Goal: Navigation & Orientation: Find specific page/section

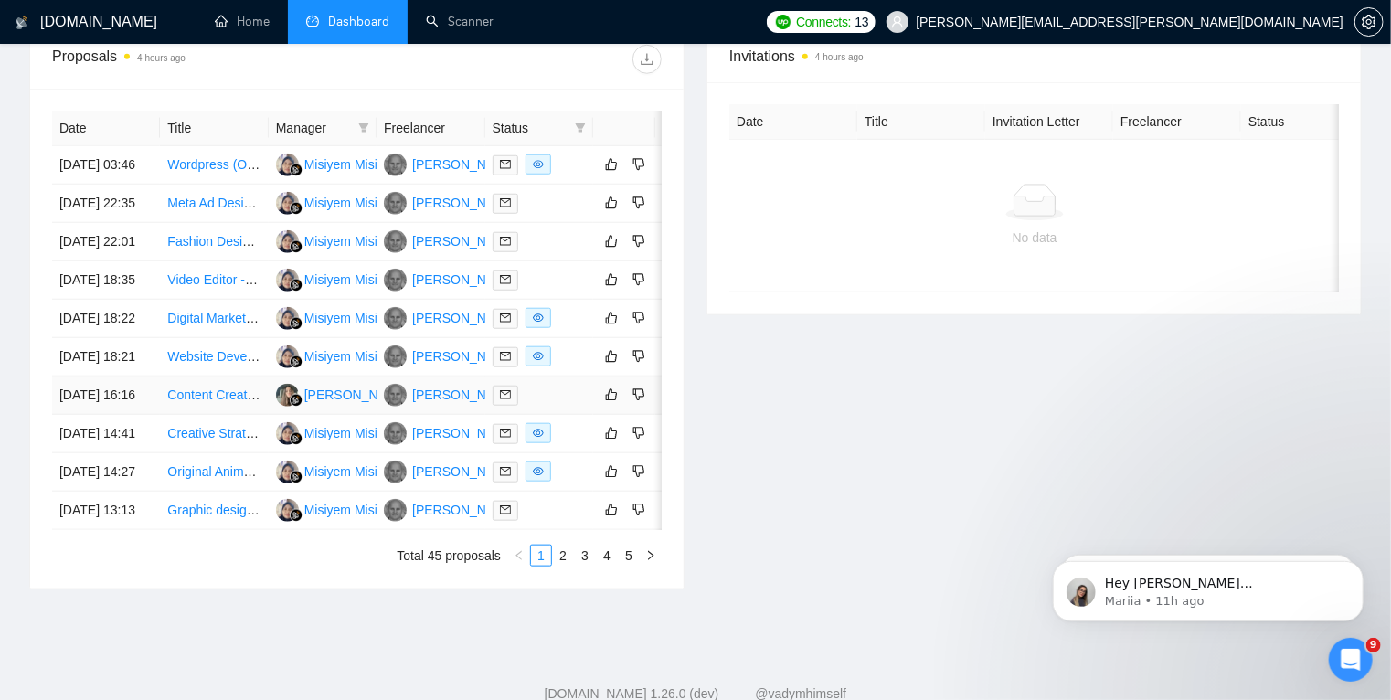
scroll to position [0, 29]
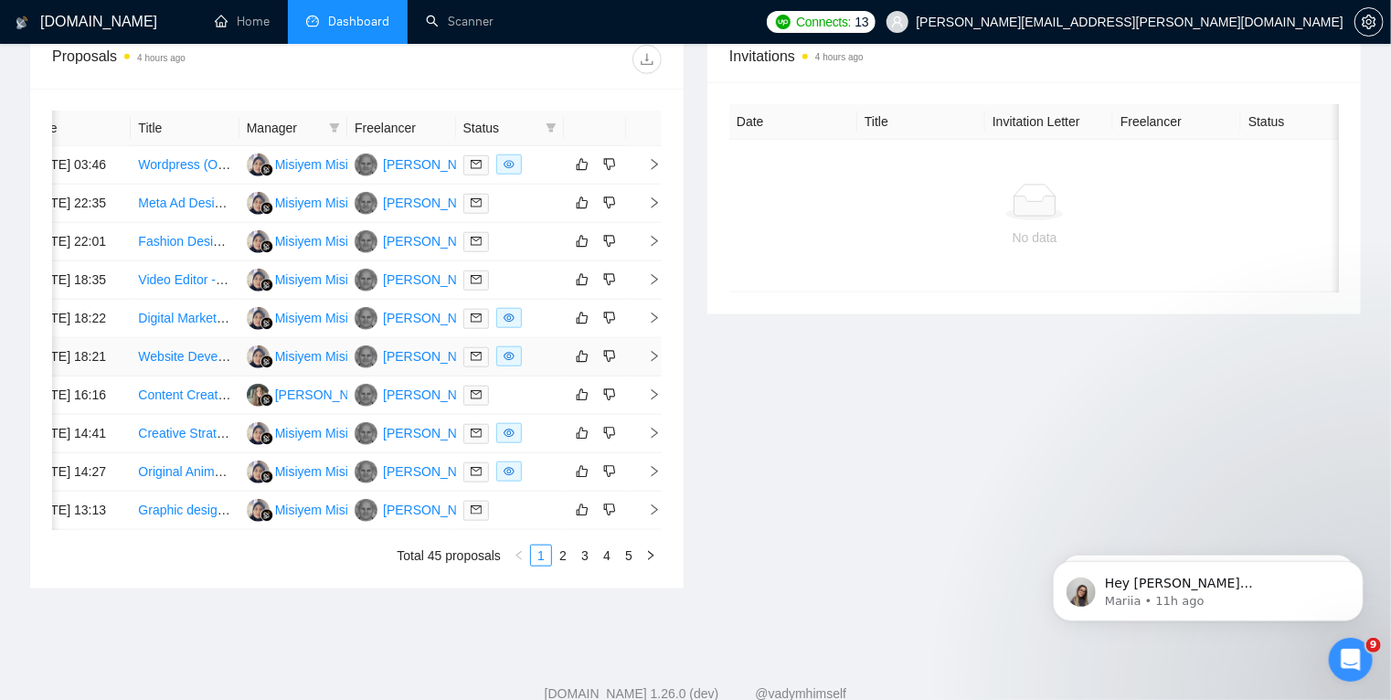
click at [547, 367] on div at bounding box center [509, 356] width 93 height 21
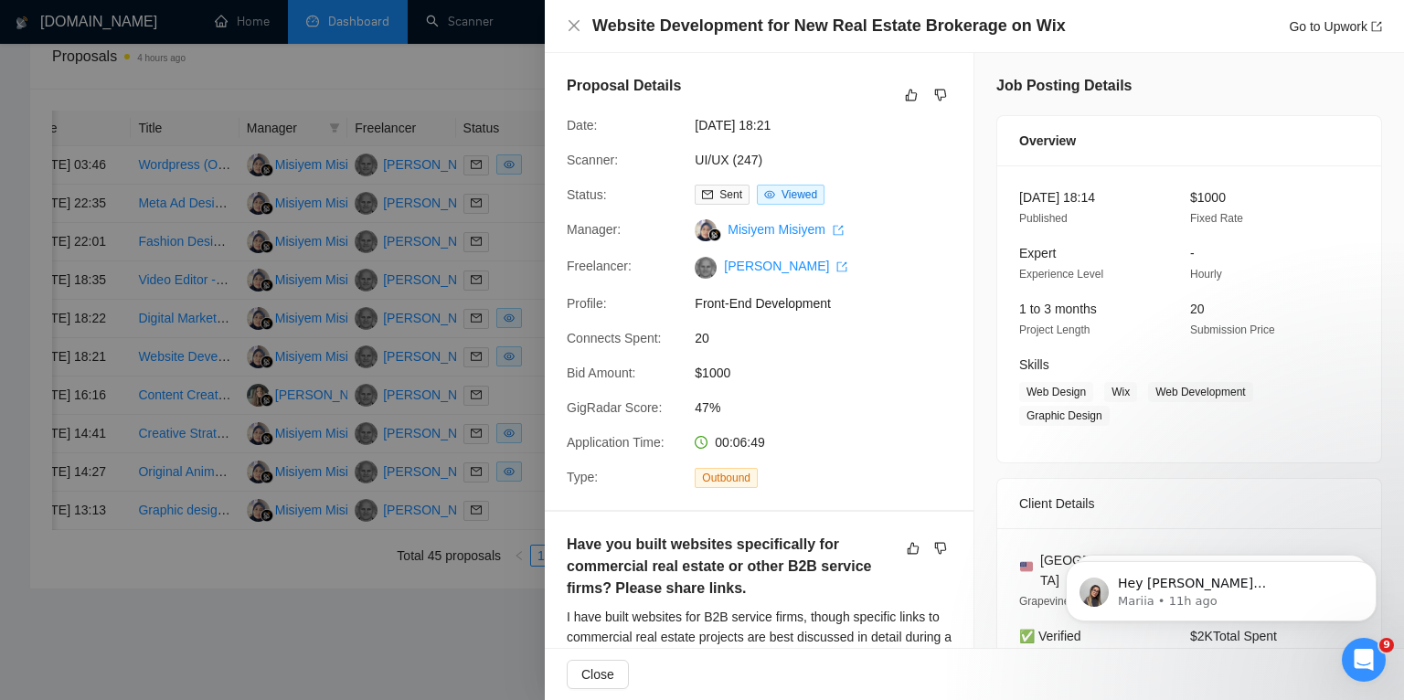
click at [521, 499] on div at bounding box center [702, 350] width 1404 height 700
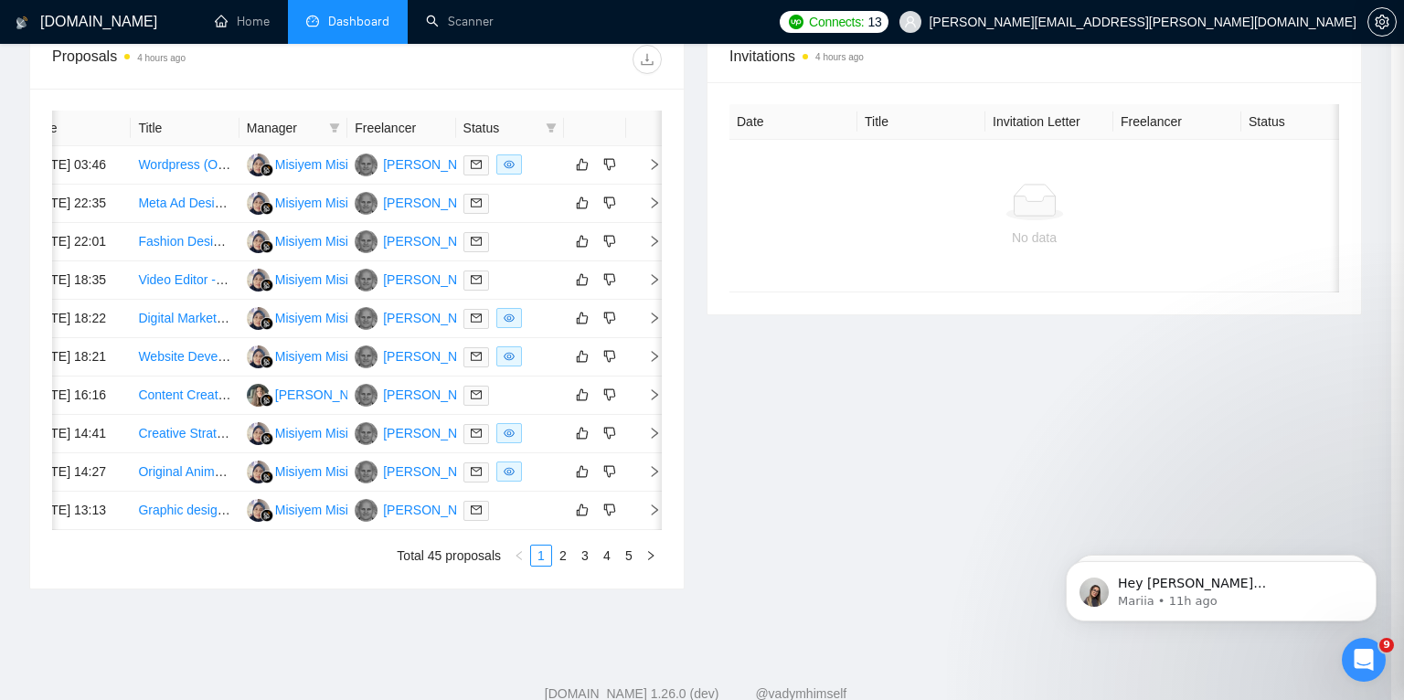
scroll to position [0, 23]
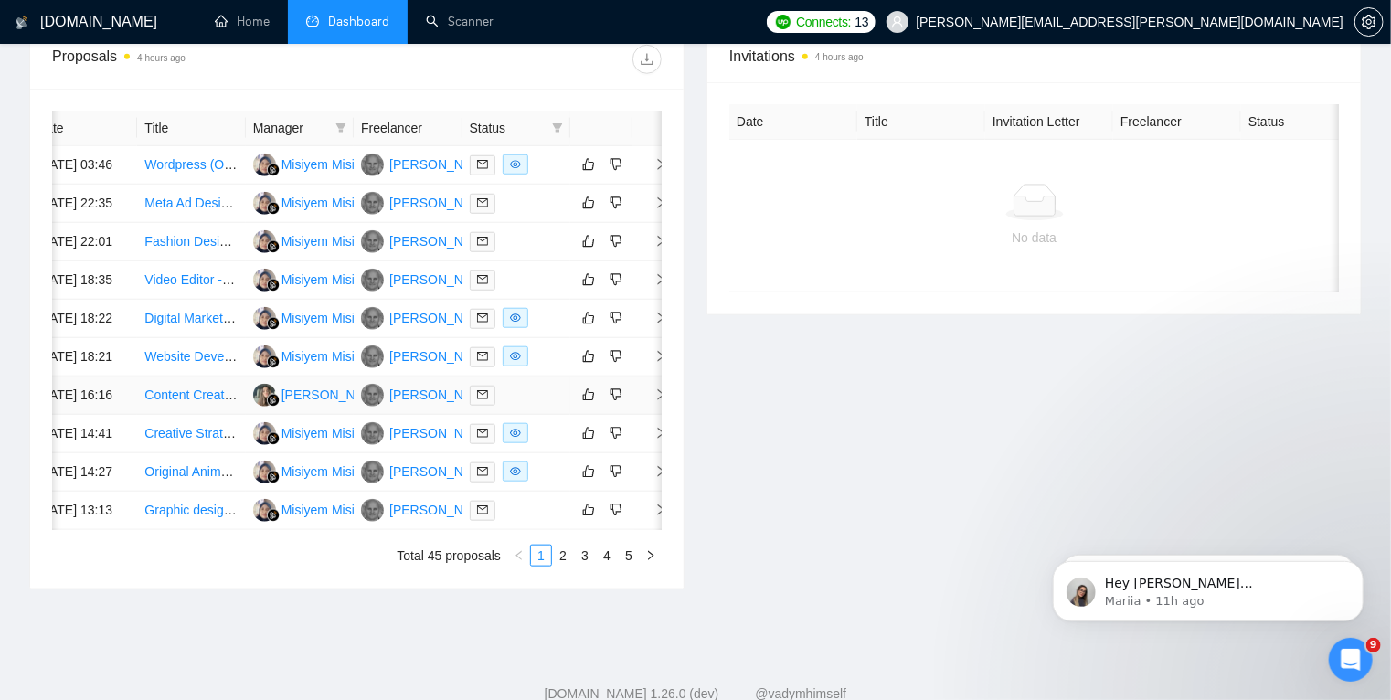
click at [548, 406] on div at bounding box center [516, 395] width 93 height 21
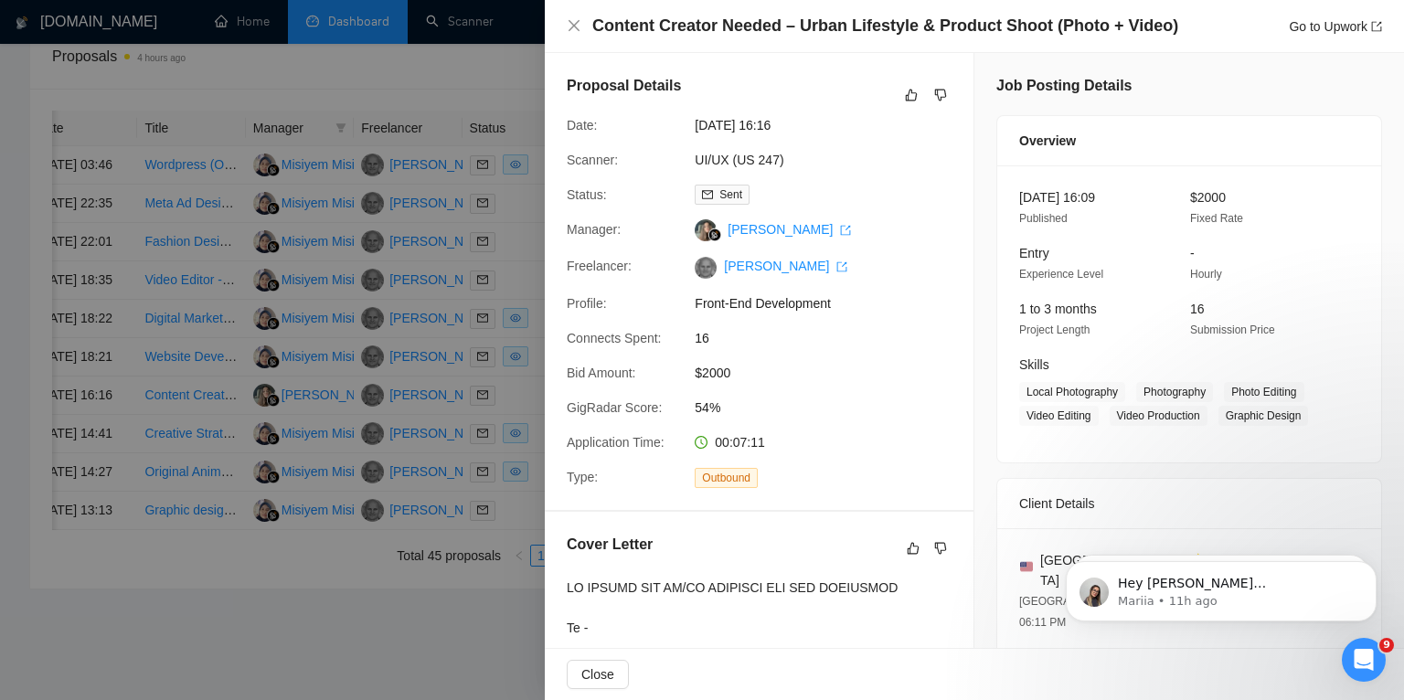
click at [526, 504] on div at bounding box center [702, 350] width 1404 height 700
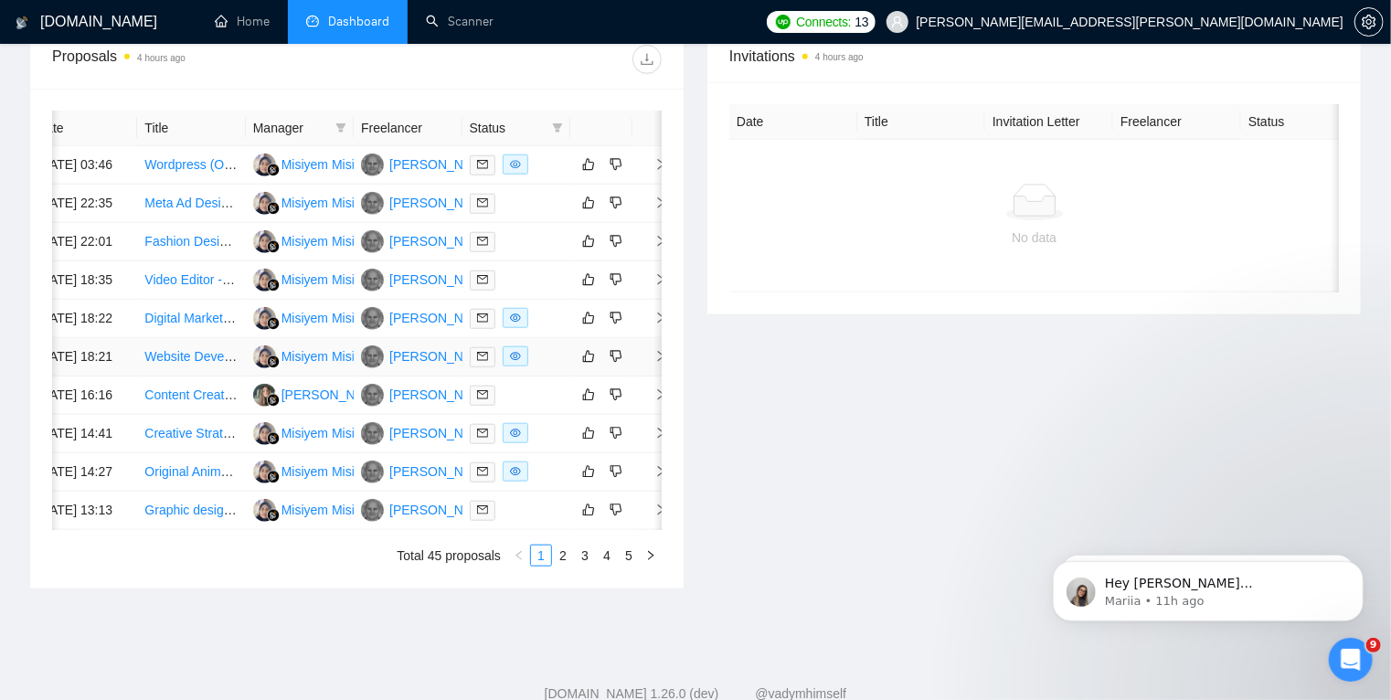
click at [554, 367] on div at bounding box center [516, 356] width 93 height 21
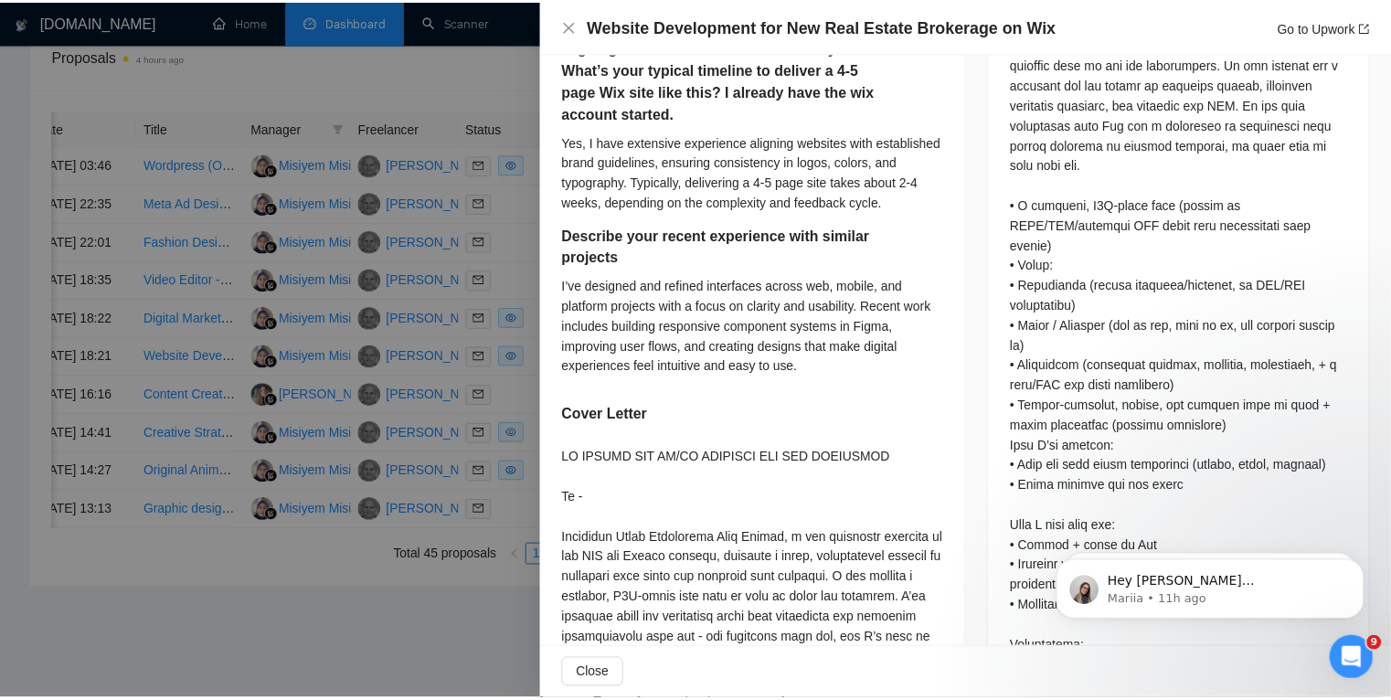
scroll to position [893, 0]
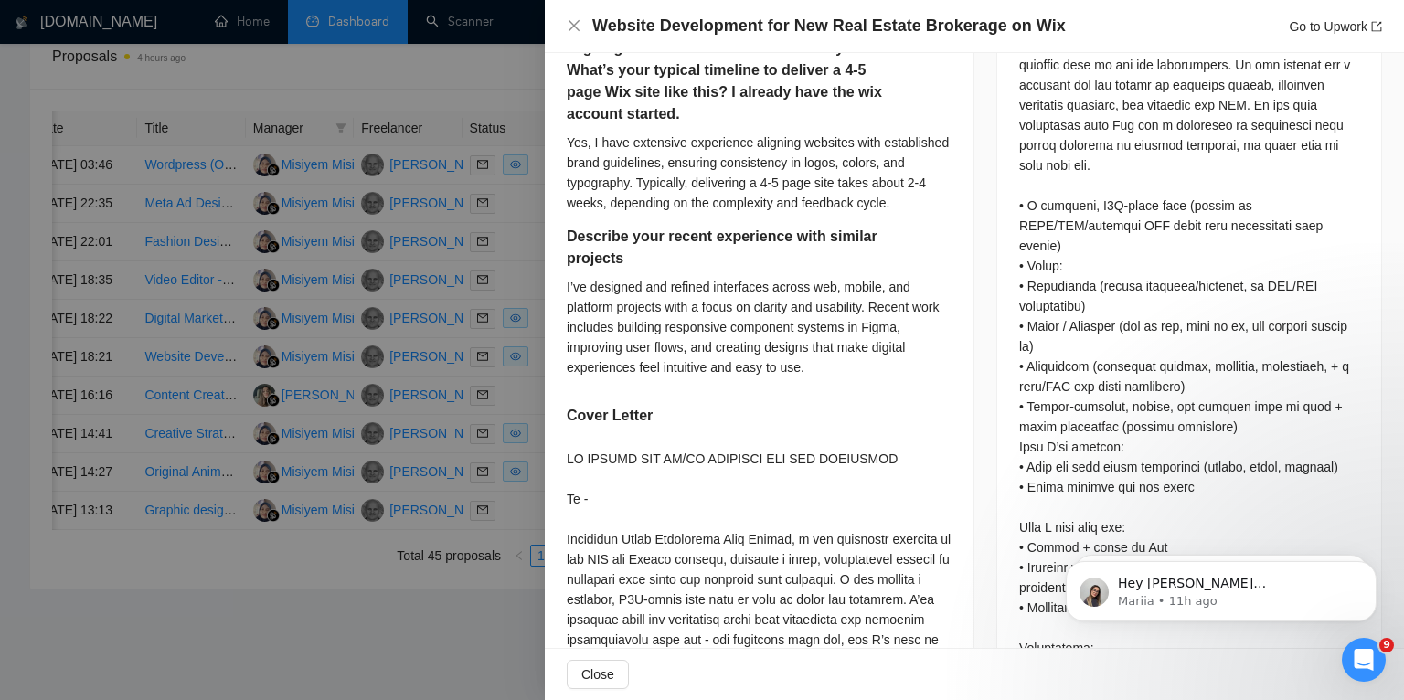
click at [458, 417] on div at bounding box center [702, 350] width 1404 height 700
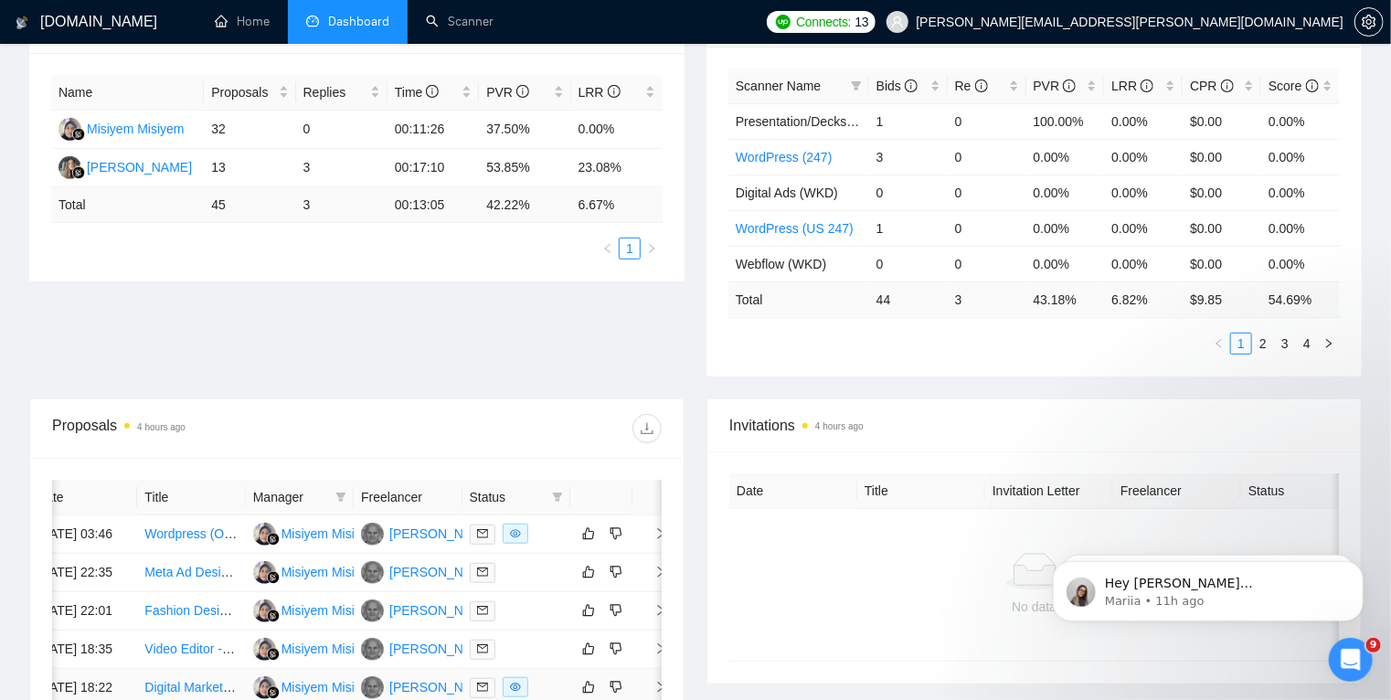
scroll to position [0, 0]
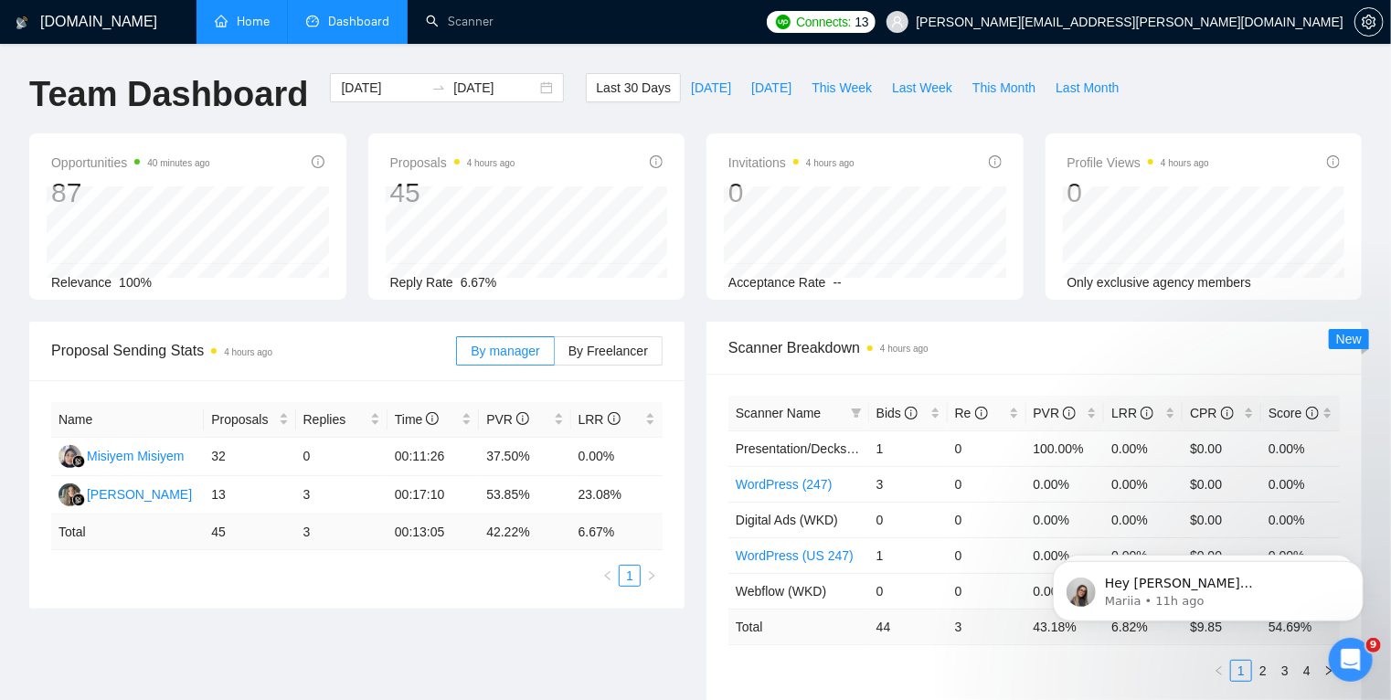
click at [243, 17] on link "Home" at bounding box center [242, 22] width 55 height 16
